Goal: Transaction & Acquisition: Purchase product/service

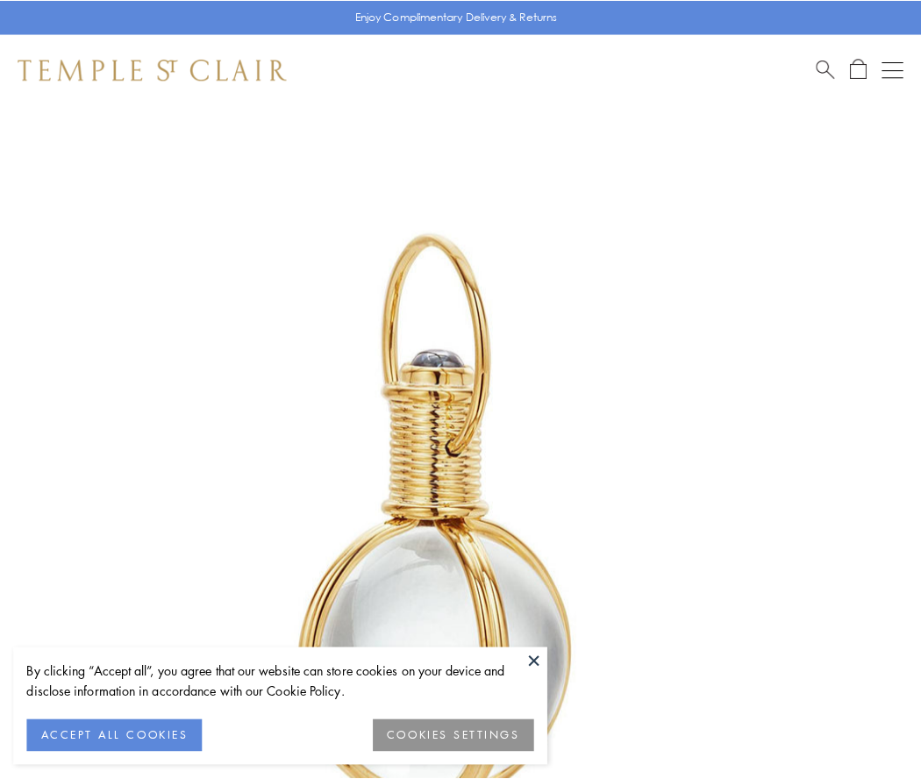
scroll to position [458, 0]
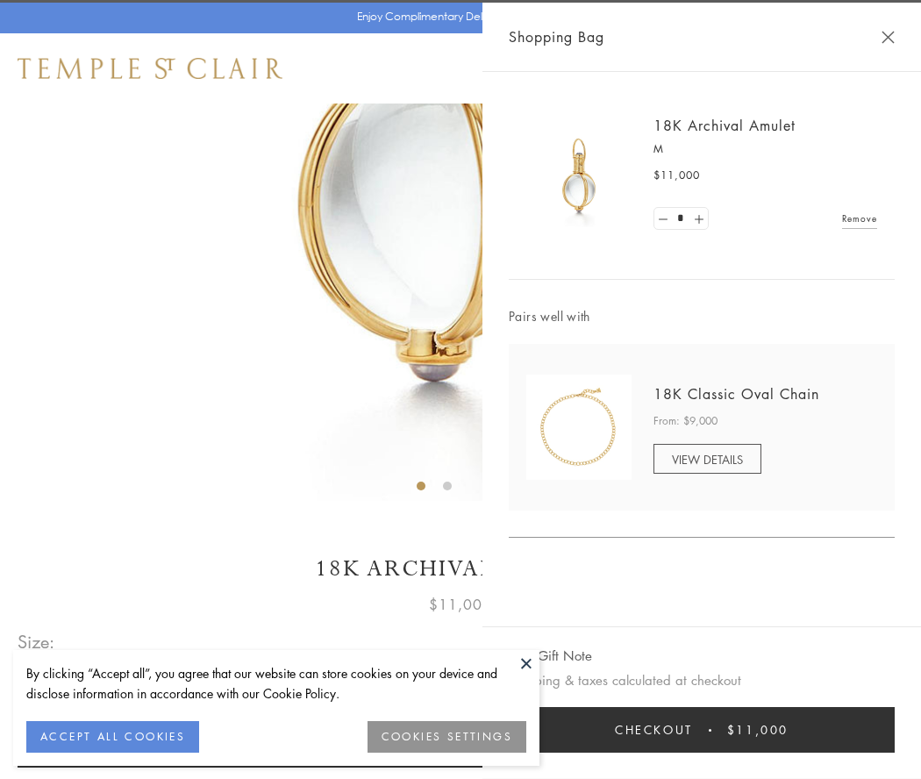
click at [702, 730] on button "Checkout $11,000" at bounding box center [702, 730] width 386 height 46
